Goal: Information Seeking & Learning: Stay updated

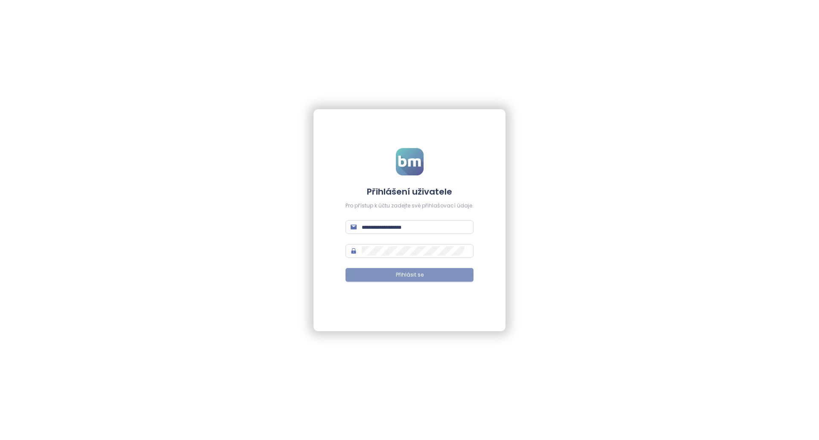
type input "**********"
click at [438, 270] on button "Přihlásit se" at bounding box center [410, 275] width 128 height 14
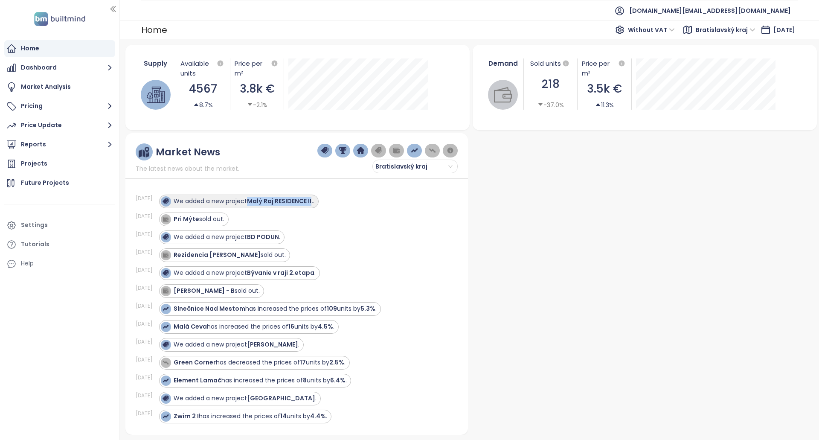
copy strong "Malý Raj RESIDENCE II"
drag, startPoint x: 317, startPoint y: 203, endPoint x: 264, endPoint y: 217, distance: 54.7
click at [264, 217] on div "[DATE] We added a new project Malý Raj RESIDENCE II. . [DATE] Pri Mýte sold out…" at bounding box center [297, 304] width 322 height 241
click at [264, 217] on div "Pri Mýte sold out." at bounding box center [303, 219] width 288 height 14
drag, startPoint x: 210, startPoint y: 219, endPoint x: 231, endPoint y: 227, distance: 22.3
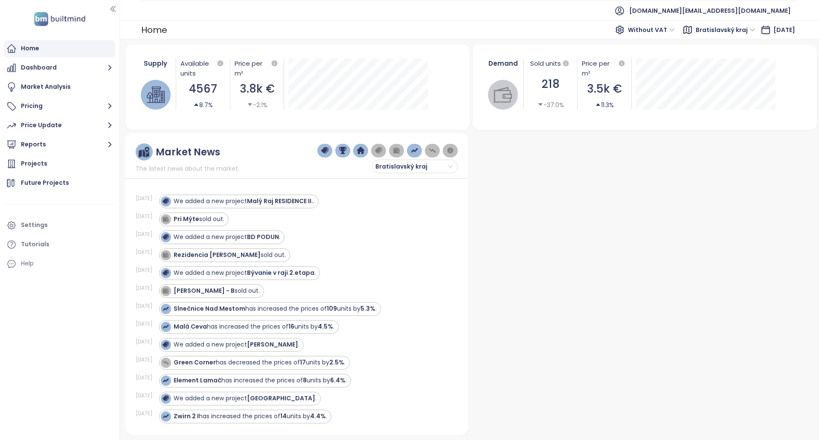
click at [210, 219] on div "Pri Mýte sold out." at bounding box center [199, 219] width 51 height 9
click at [185, 218] on strong "Pri Mýte" at bounding box center [187, 219] width 26 height 9
click at [196, 221] on strong "Pri Mýte" at bounding box center [187, 219] width 26 height 9
click at [244, 260] on div "Rezidencia [PERSON_NAME] sold out." at bounding box center [224, 255] width 131 height 14
copy div "Rezidencia [PERSON_NAME]"
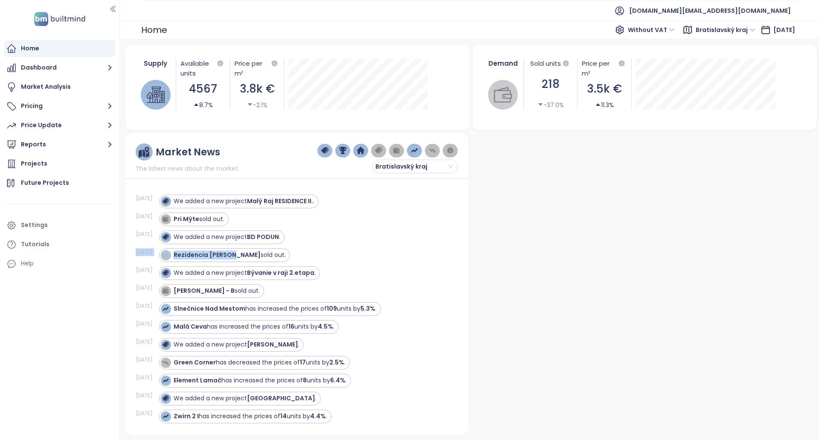
drag, startPoint x: 239, startPoint y: 258, endPoint x: 366, endPoint y: 237, distance: 128.8
click at [366, 237] on div "[DATE] We added a new project Malý Raj RESIDENCE II. . [DATE] Pri Mýte sold out…" at bounding box center [297, 304] width 322 height 241
click at [366, 237] on div "We added a new project BD PODUN ." at bounding box center [303, 237] width 288 height 14
